Goal: Information Seeking & Learning: Learn about a topic

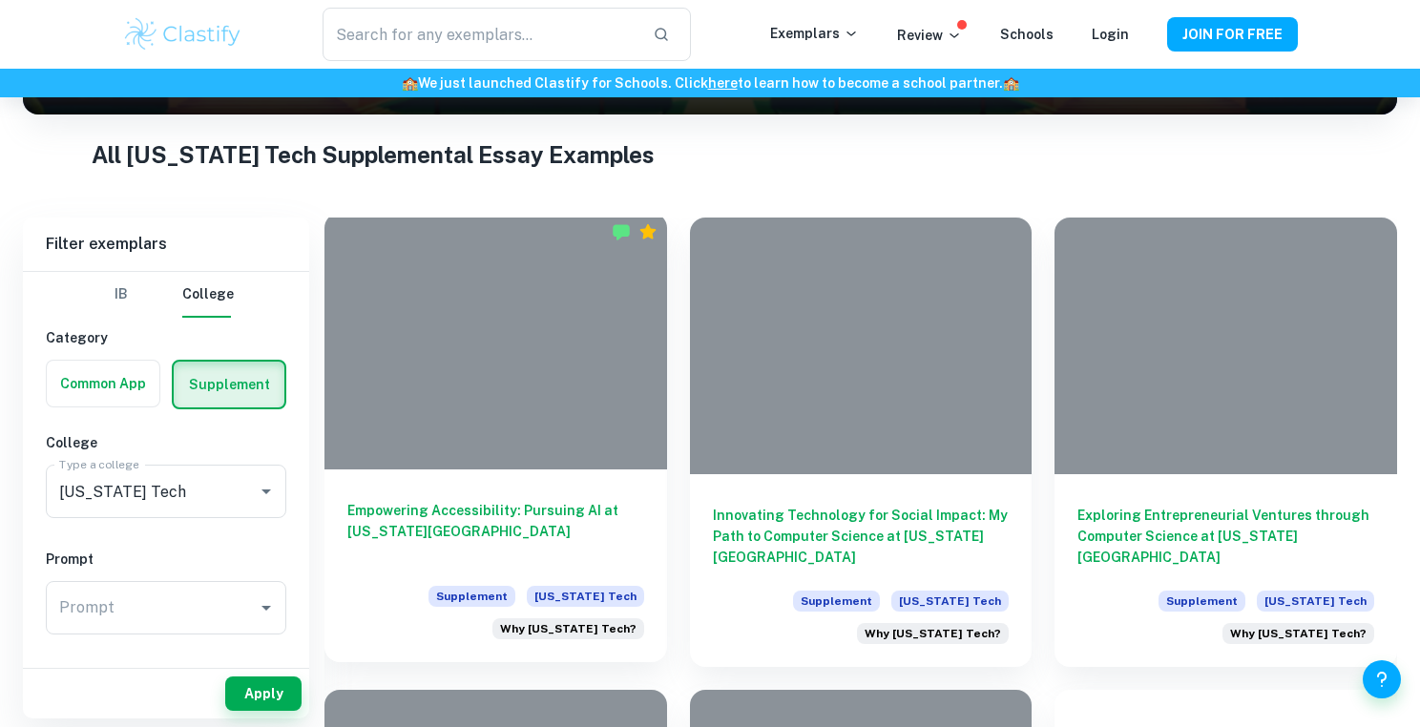
scroll to position [332, 0]
click at [505, 348] on div at bounding box center [495, 341] width 343 height 257
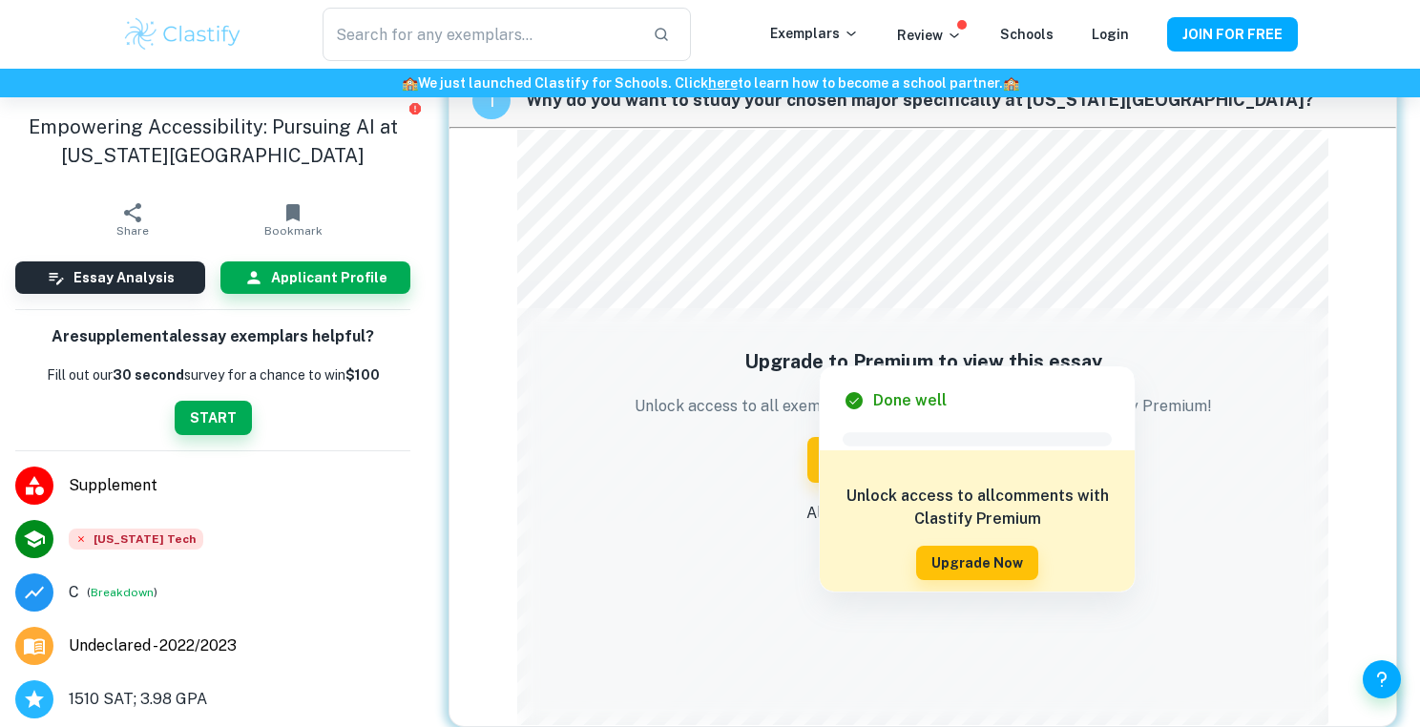
scroll to position [97, 0]
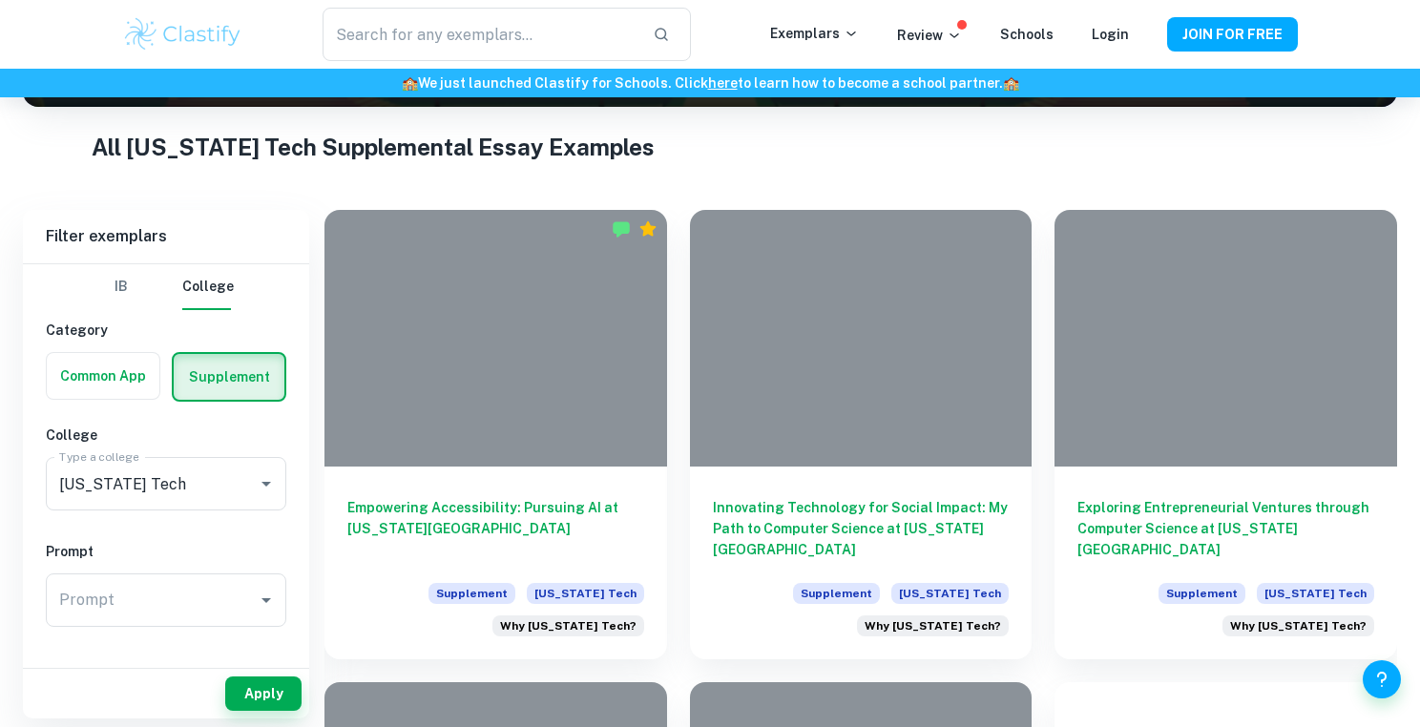
scroll to position [360, 0]
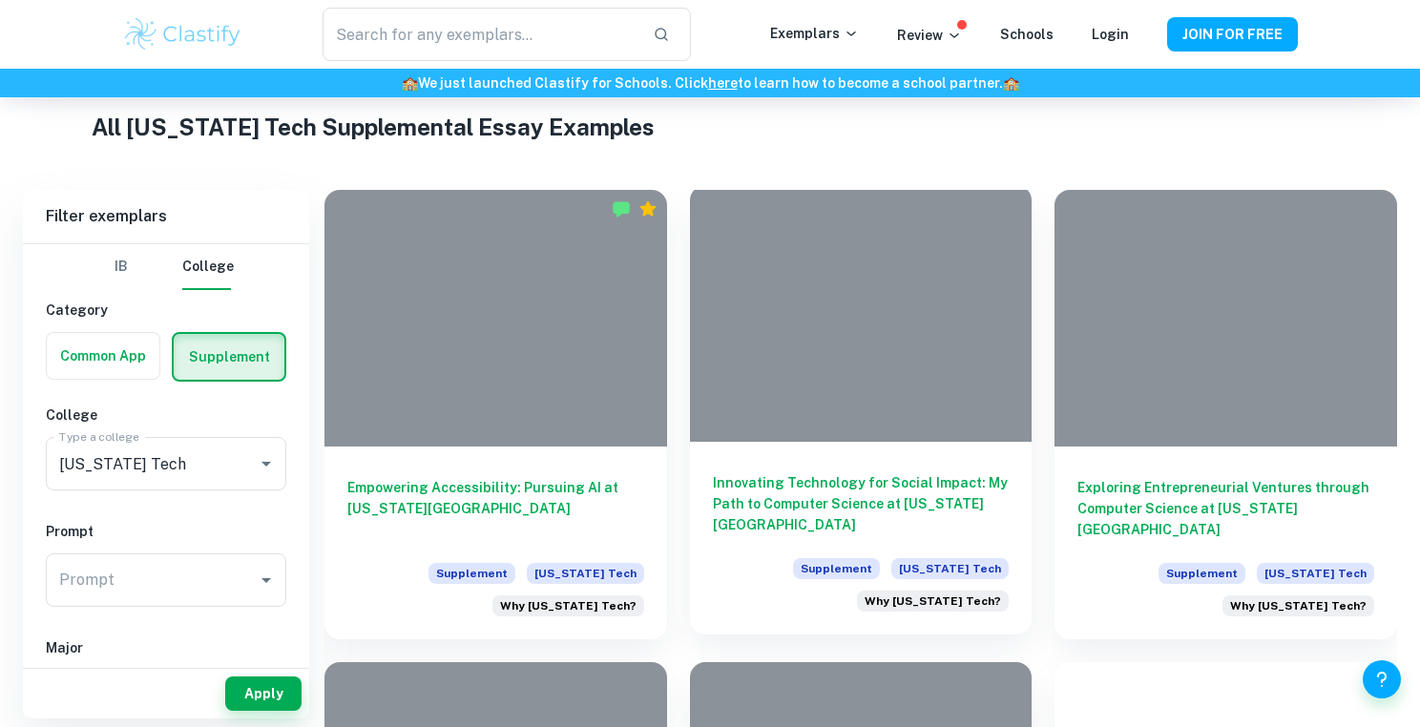
click at [737, 492] on h6 "Innovating Technology for Social Impact: My Path to Computer Science at [US_STA…" at bounding box center [861, 503] width 297 height 63
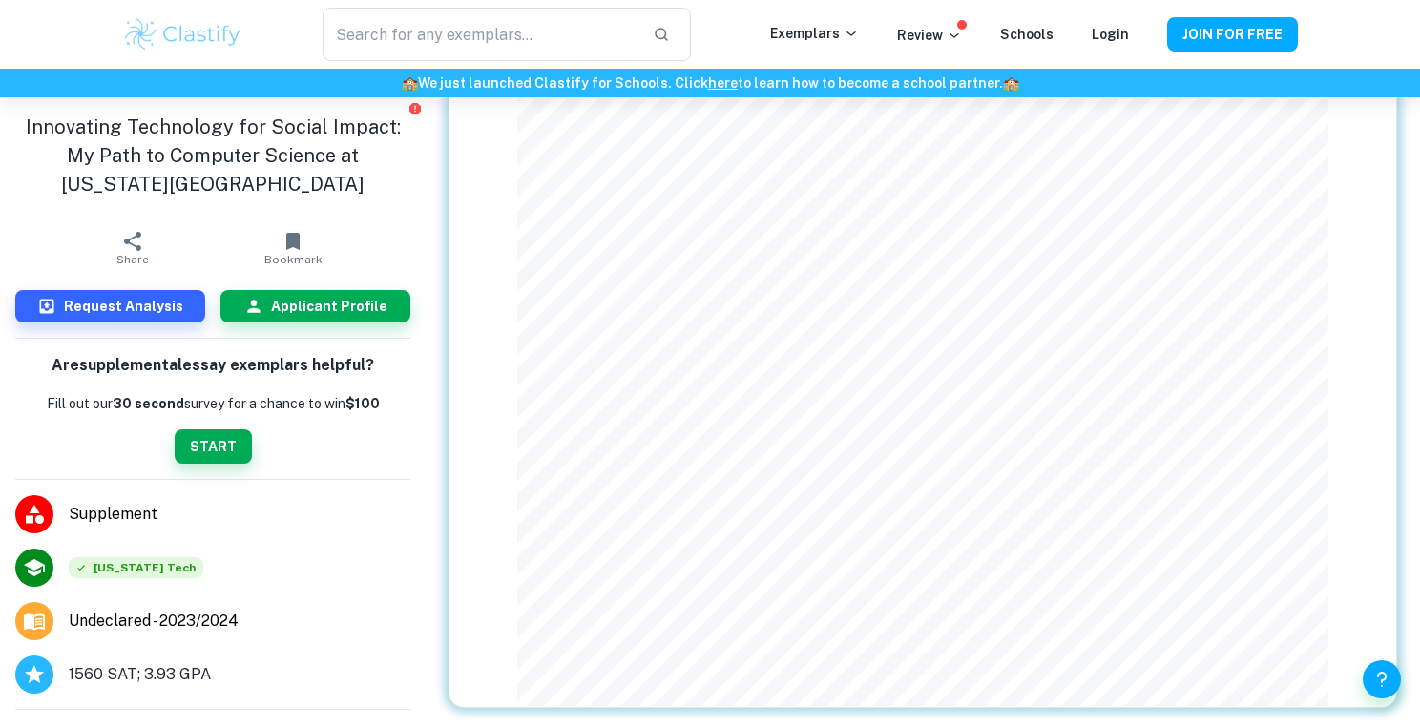
scroll to position [142, 0]
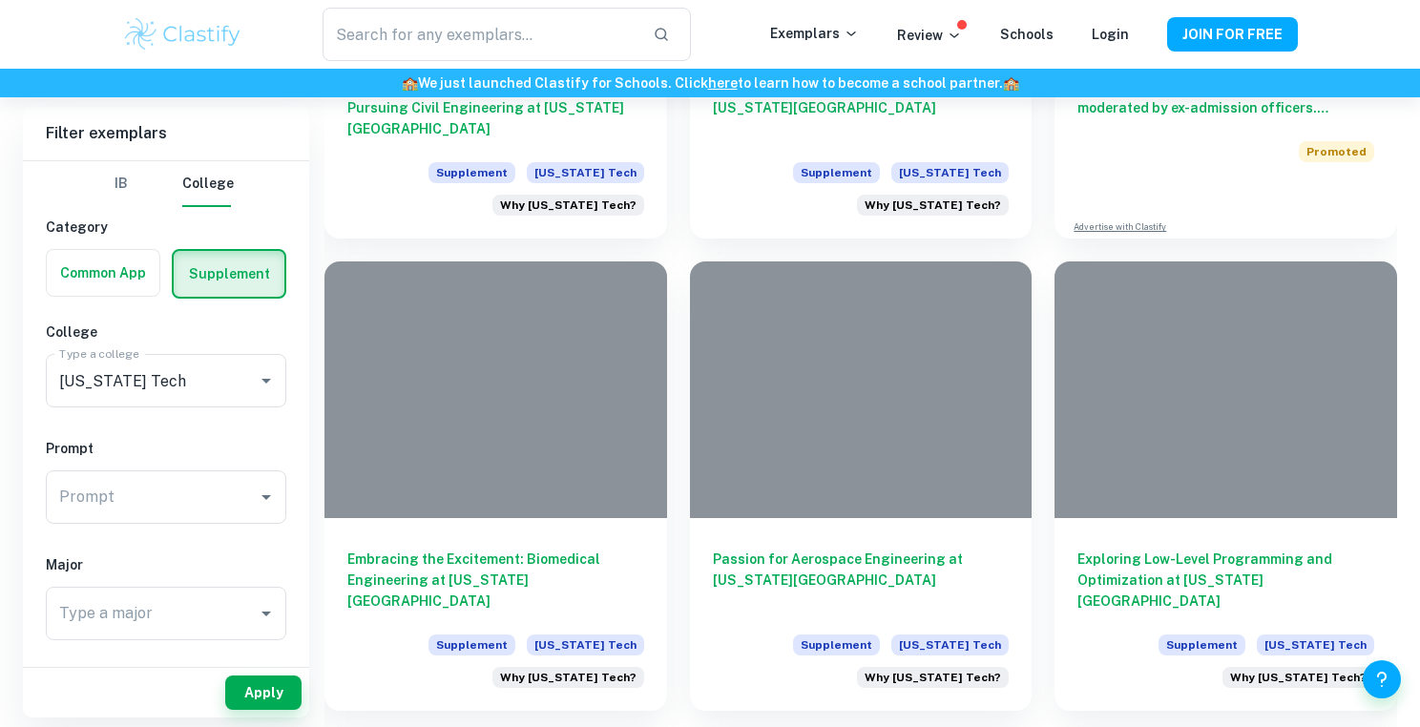
scroll to position [1238, 0]
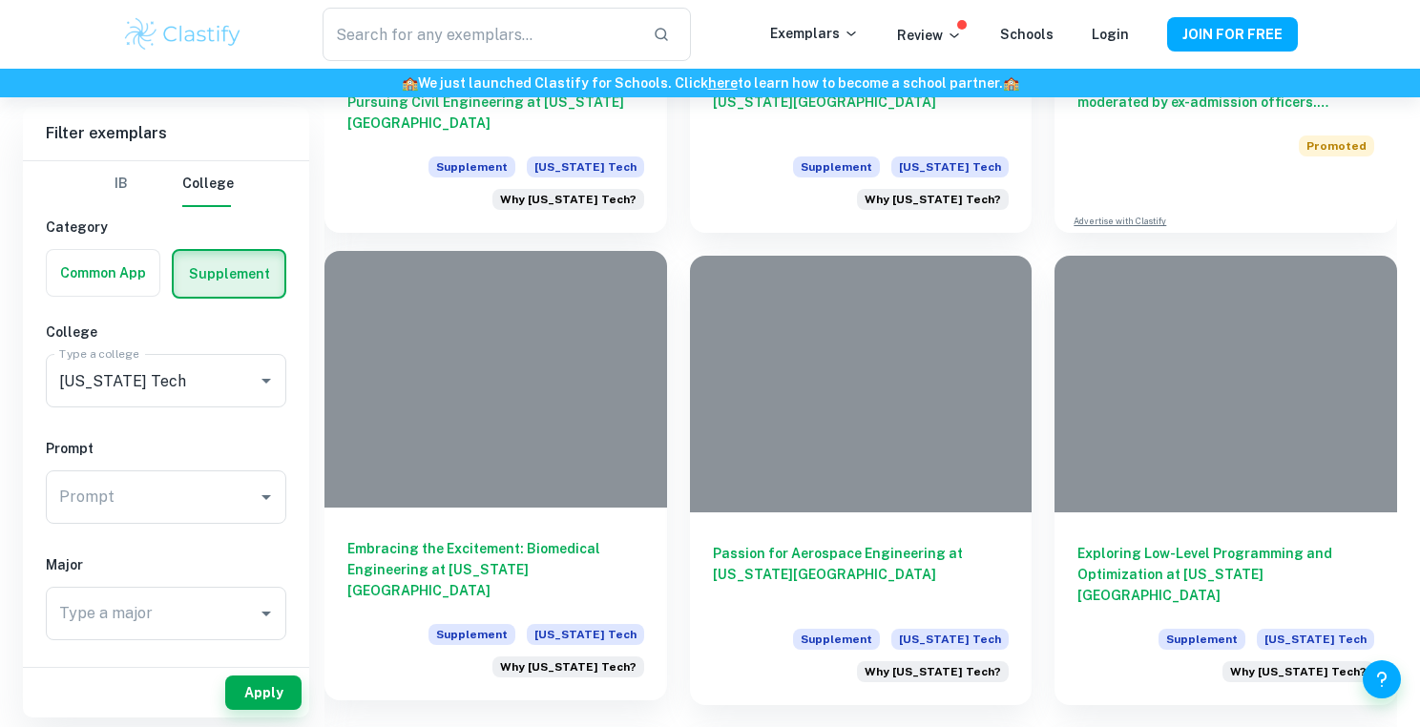
click at [357, 427] on div at bounding box center [495, 379] width 343 height 257
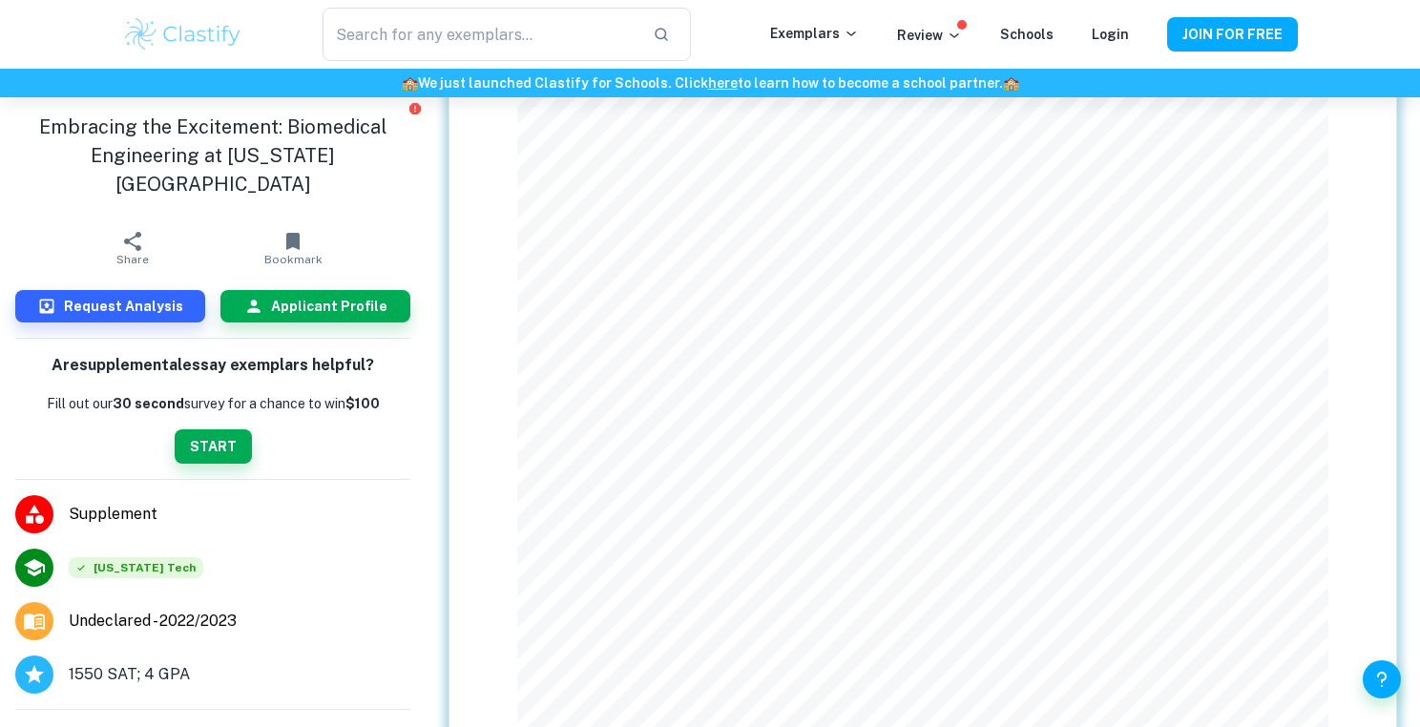
scroll to position [431, 0]
